Goal: Obtain resource: Download file/media

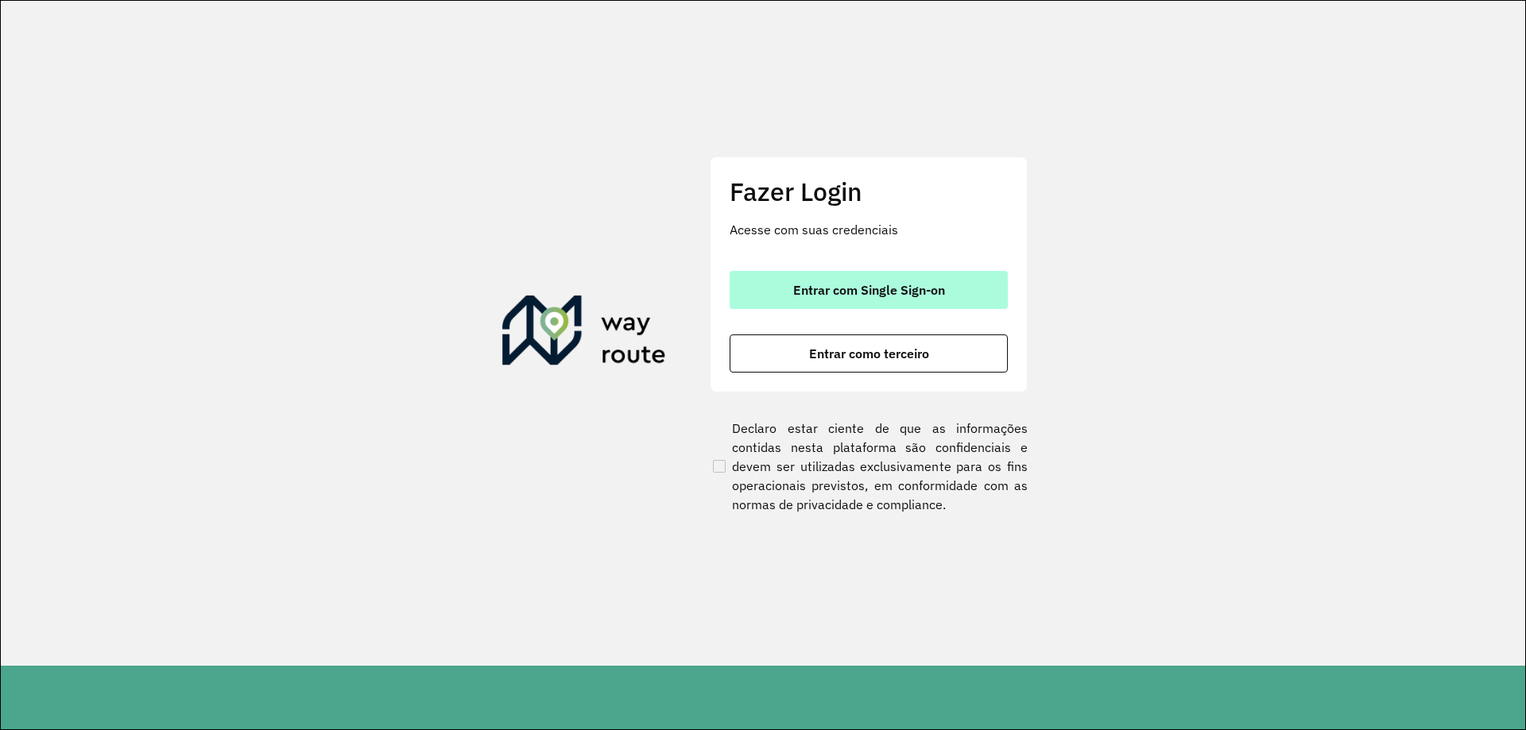
click at [845, 286] on span "Entrar com Single Sign-on" at bounding box center [869, 290] width 152 height 13
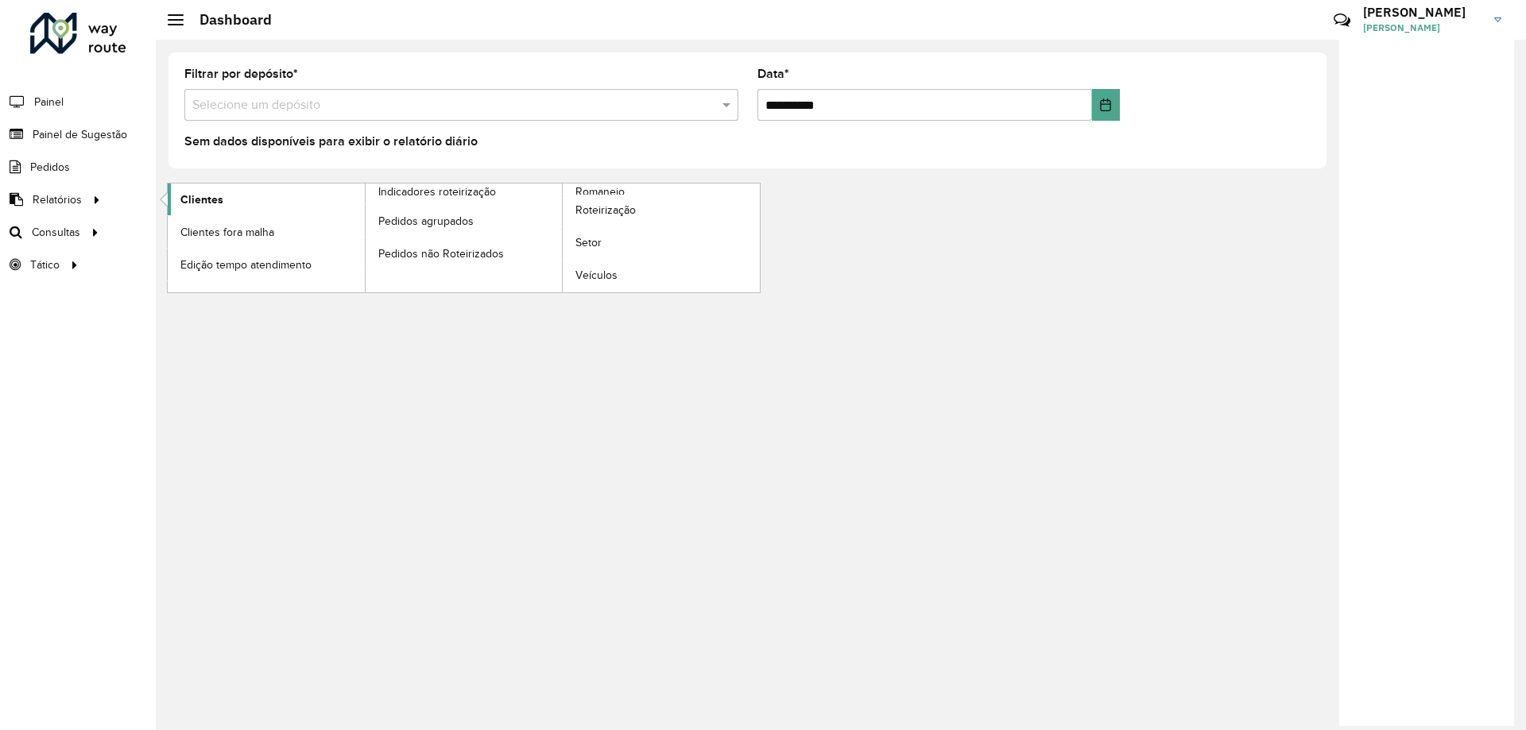
click at [210, 197] on span "Clientes" at bounding box center [201, 200] width 43 height 17
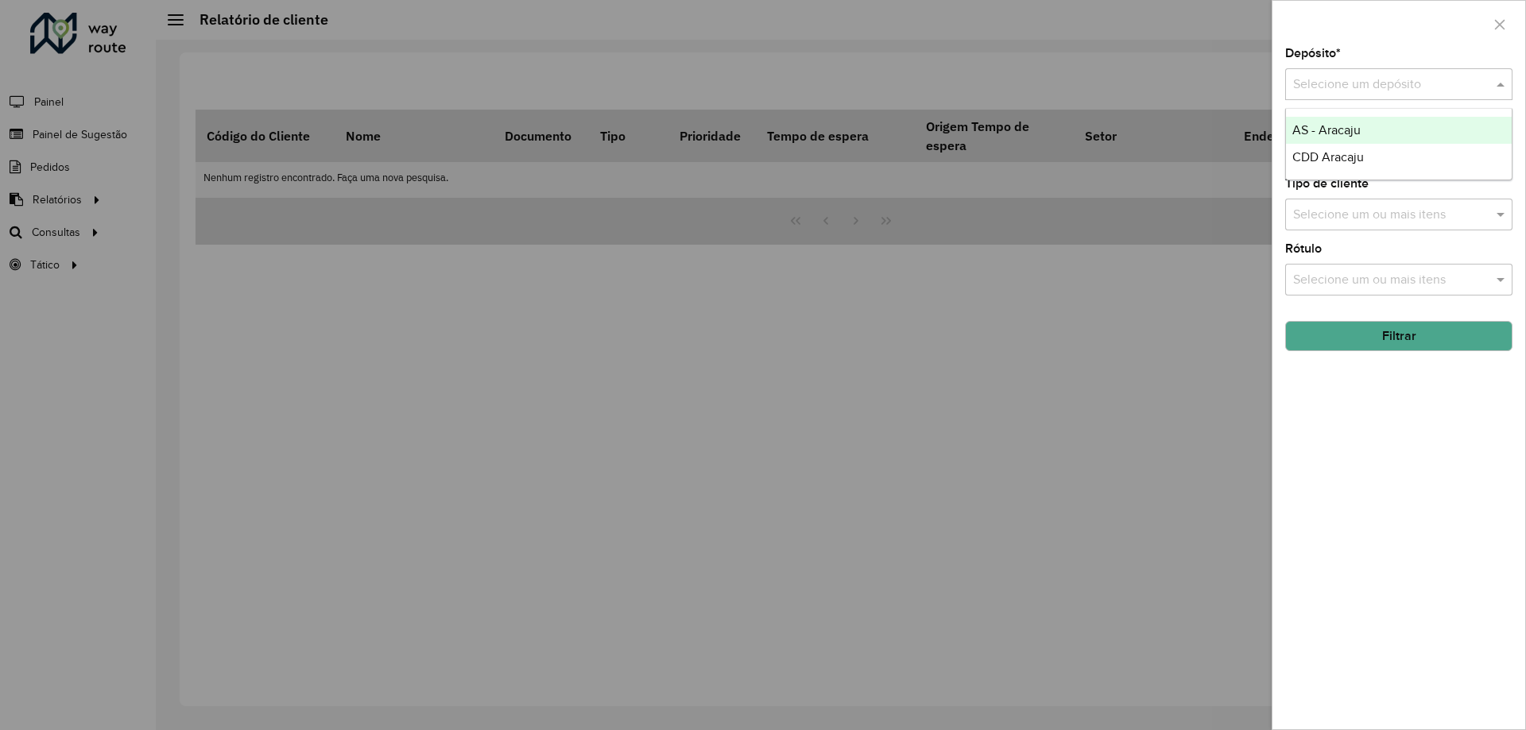
click at [1319, 76] on input "text" at bounding box center [1383, 85] width 180 height 19
click at [1325, 155] on span "CDD Aracaju" at bounding box center [1328, 157] width 72 height 14
click at [1385, 338] on button "Filtrar" at bounding box center [1398, 336] width 227 height 30
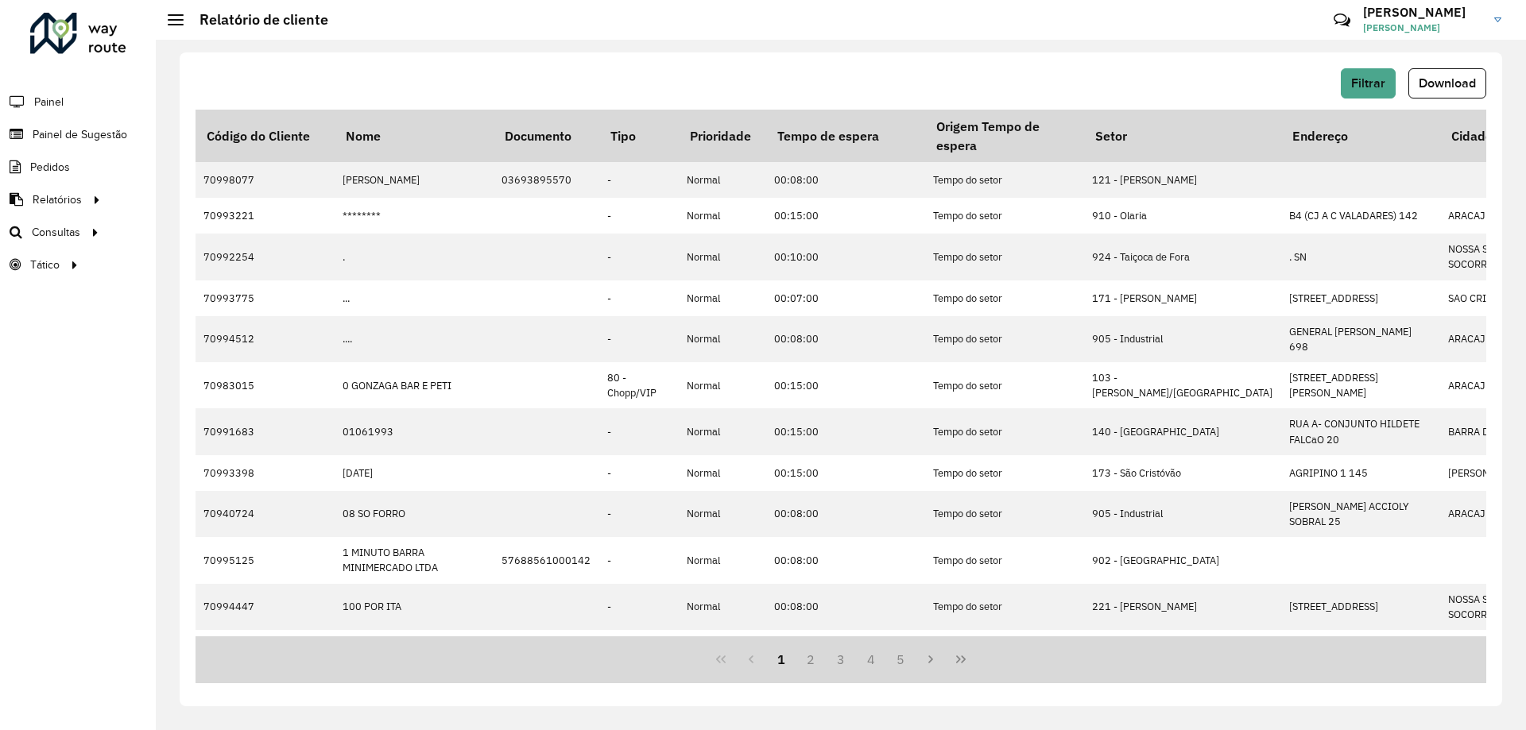
click at [1427, 88] on span "Download" at bounding box center [1447, 83] width 57 height 14
